Goal: Information Seeking & Learning: Learn about a topic

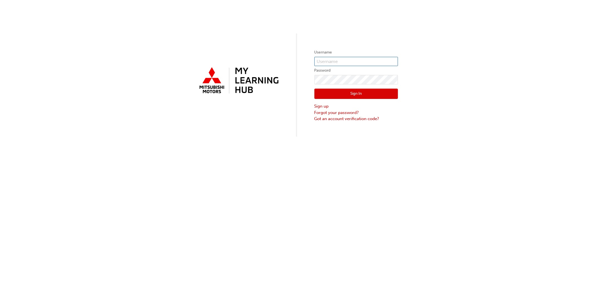
type input "[EMAIL_ADDRESS][DOMAIN_NAME]"
click at [345, 93] on button "Sign In" at bounding box center [356, 94] width 84 height 11
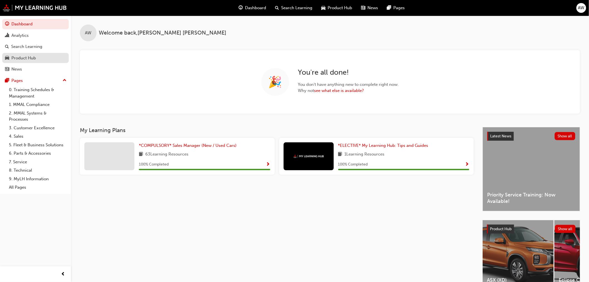
click at [18, 56] on div "Product Hub" at bounding box center [23, 58] width 25 height 6
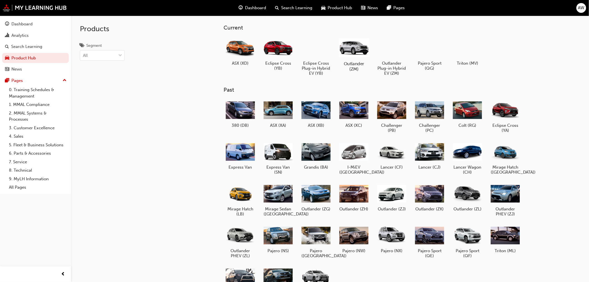
click at [352, 48] on div at bounding box center [354, 47] width 31 height 22
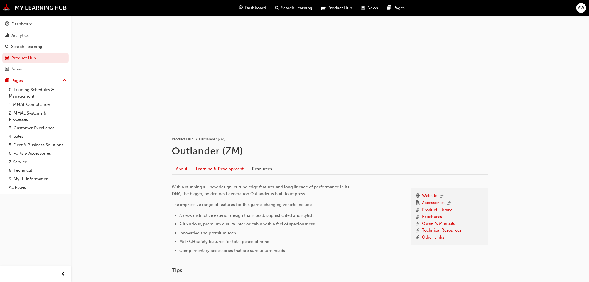
click at [224, 168] on link "Learning & Development" at bounding box center [220, 168] width 56 height 11
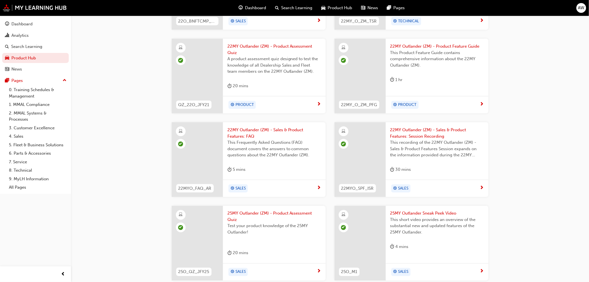
scroll to position [269, 0]
